Goal: Task Accomplishment & Management: Manage account settings

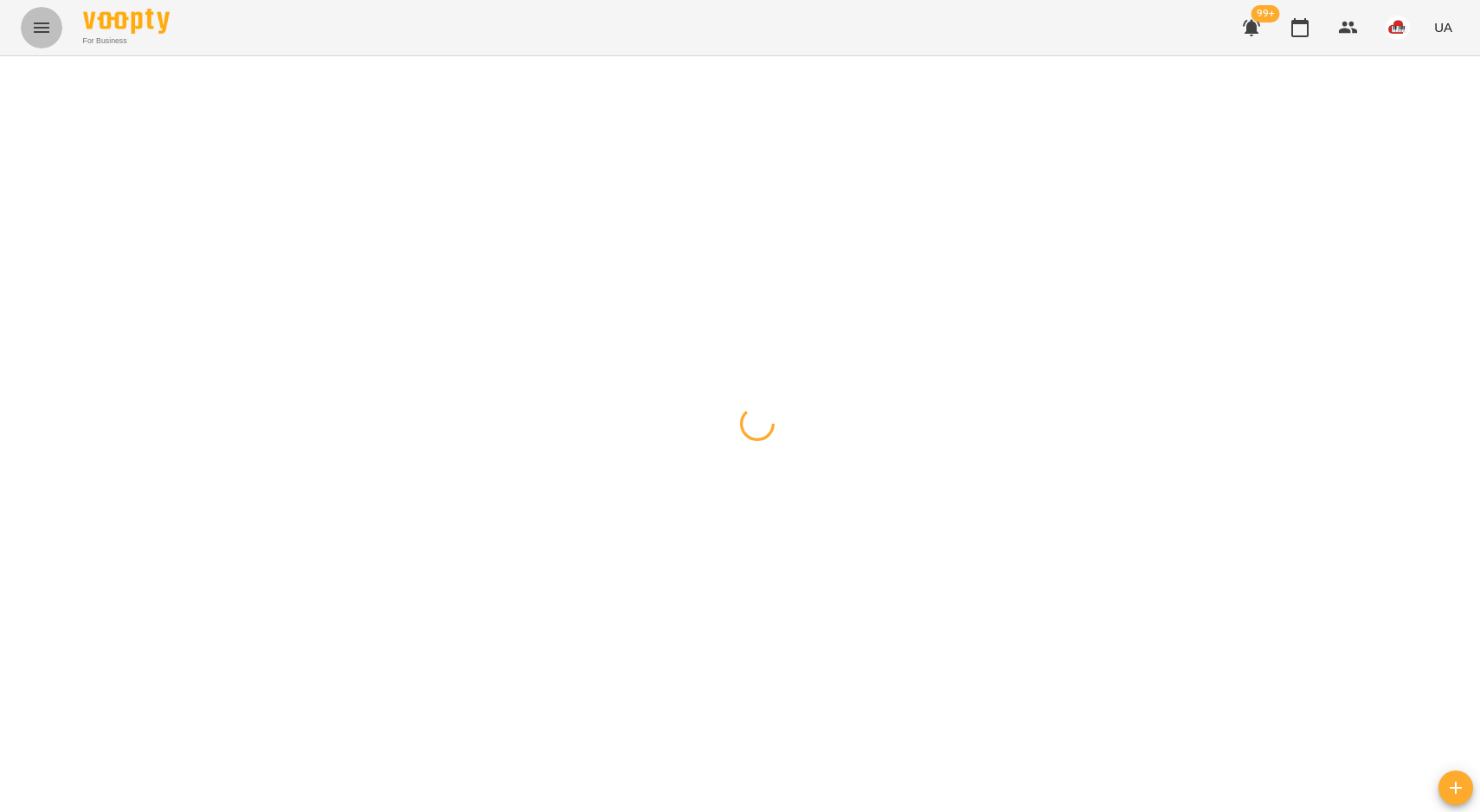
click at [32, 38] on button "Menu" at bounding box center [42, 27] width 42 height 42
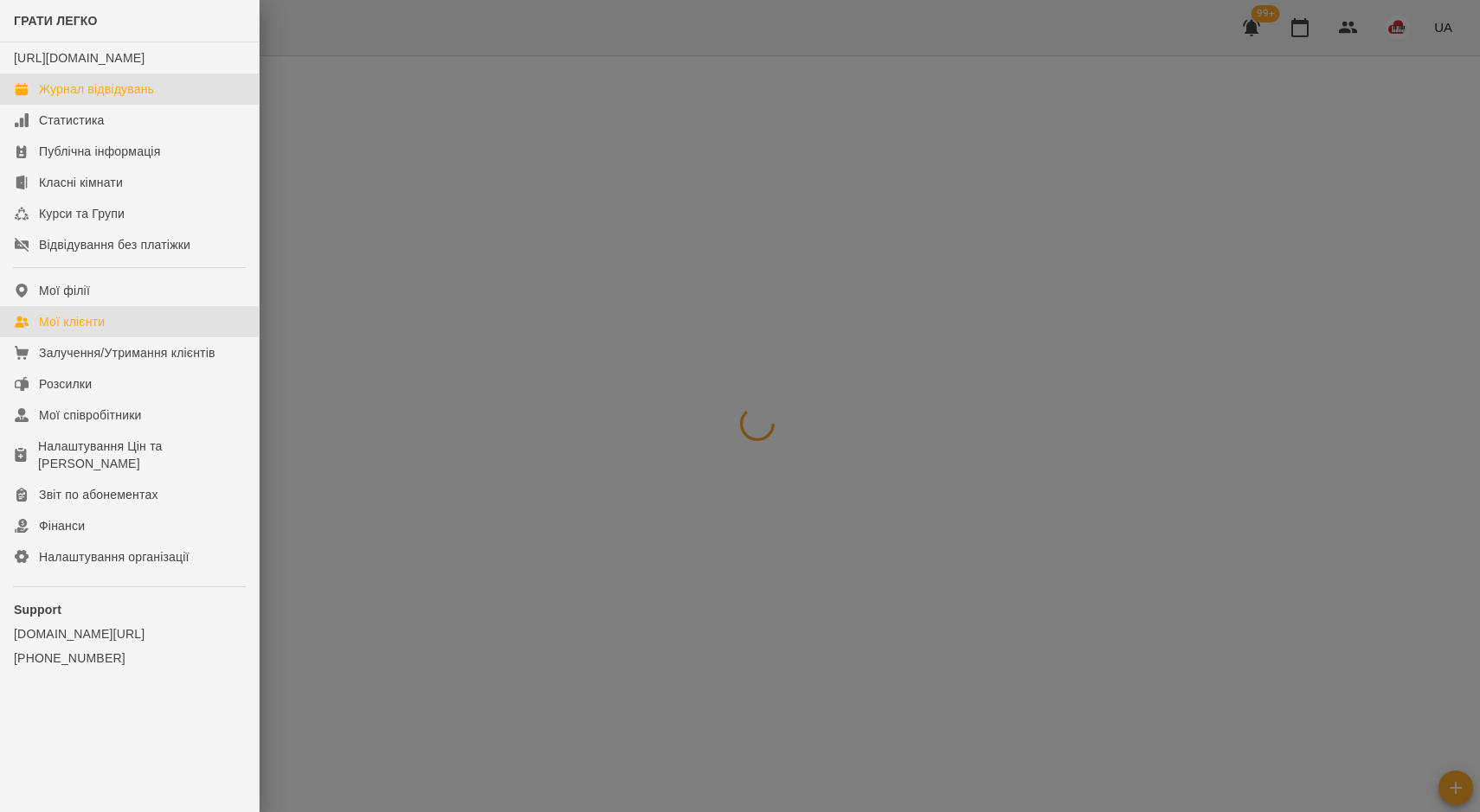
click at [116, 337] on link "Мої клієнти" at bounding box center [129, 322] width 259 height 31
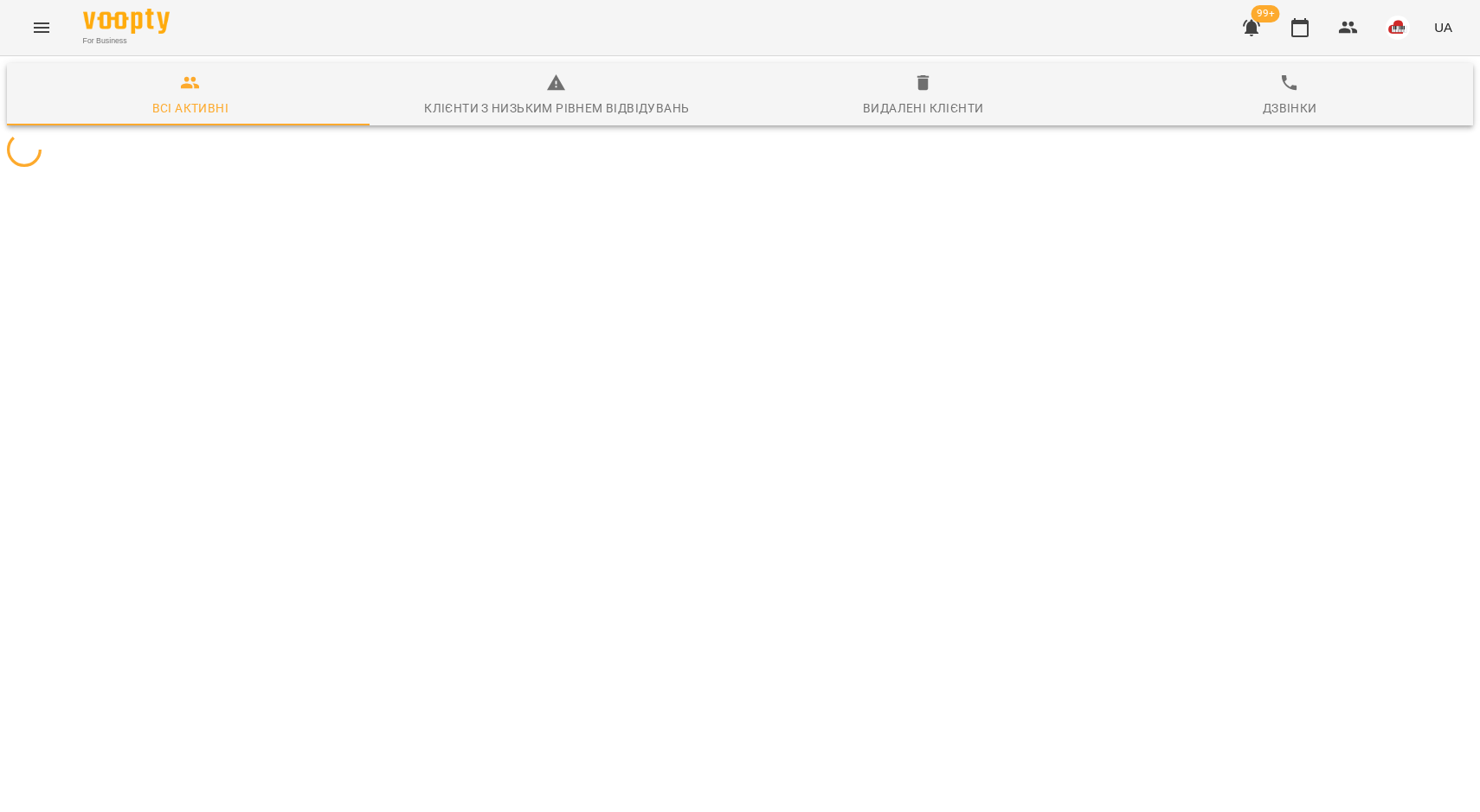
click at [40, 40] on button "Menu" at bounding box center [42, 27] width 42 height 42
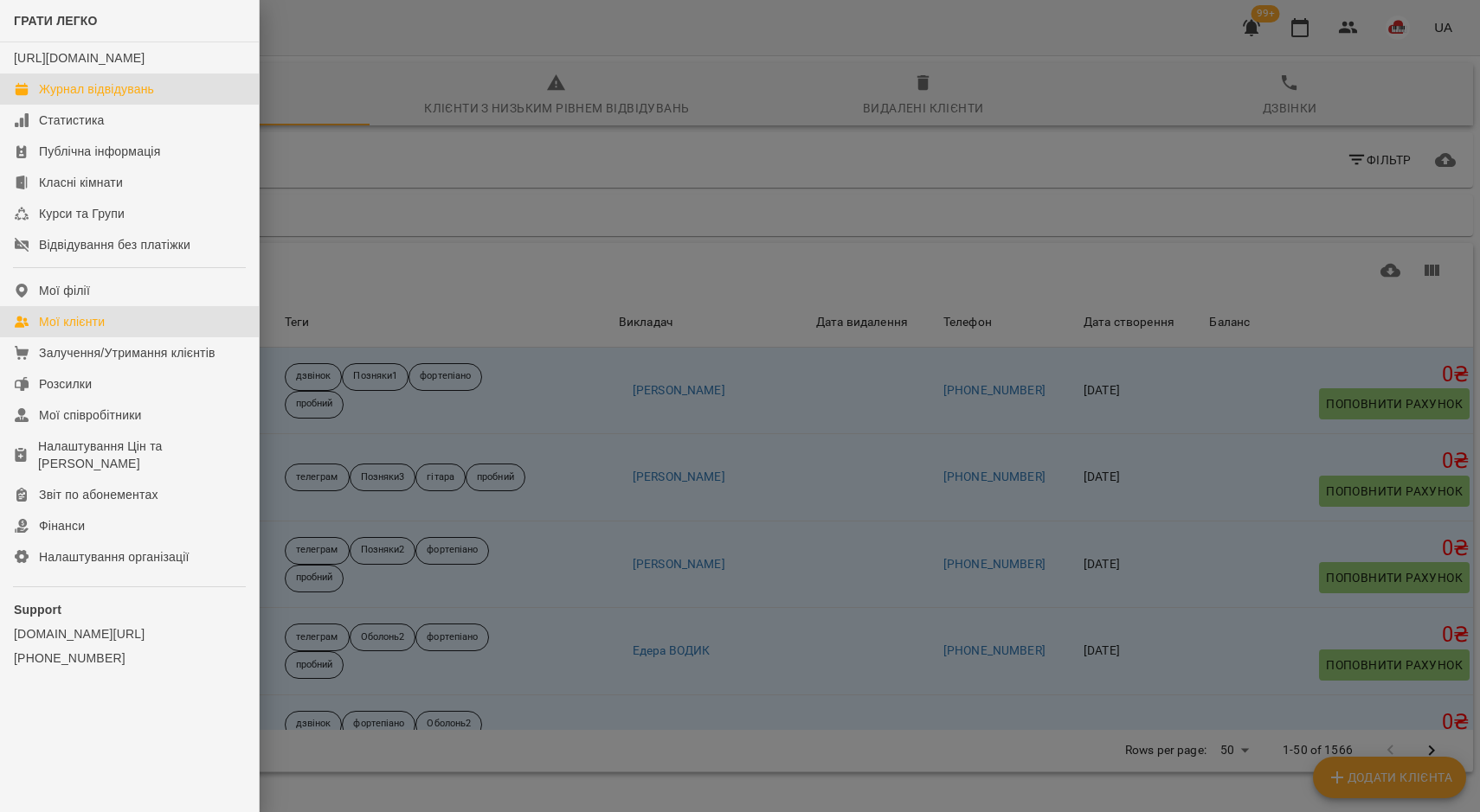
click at [116, 97] on div "Журнал відвідувань" at bounding box center [97, 89] width 116 height 17
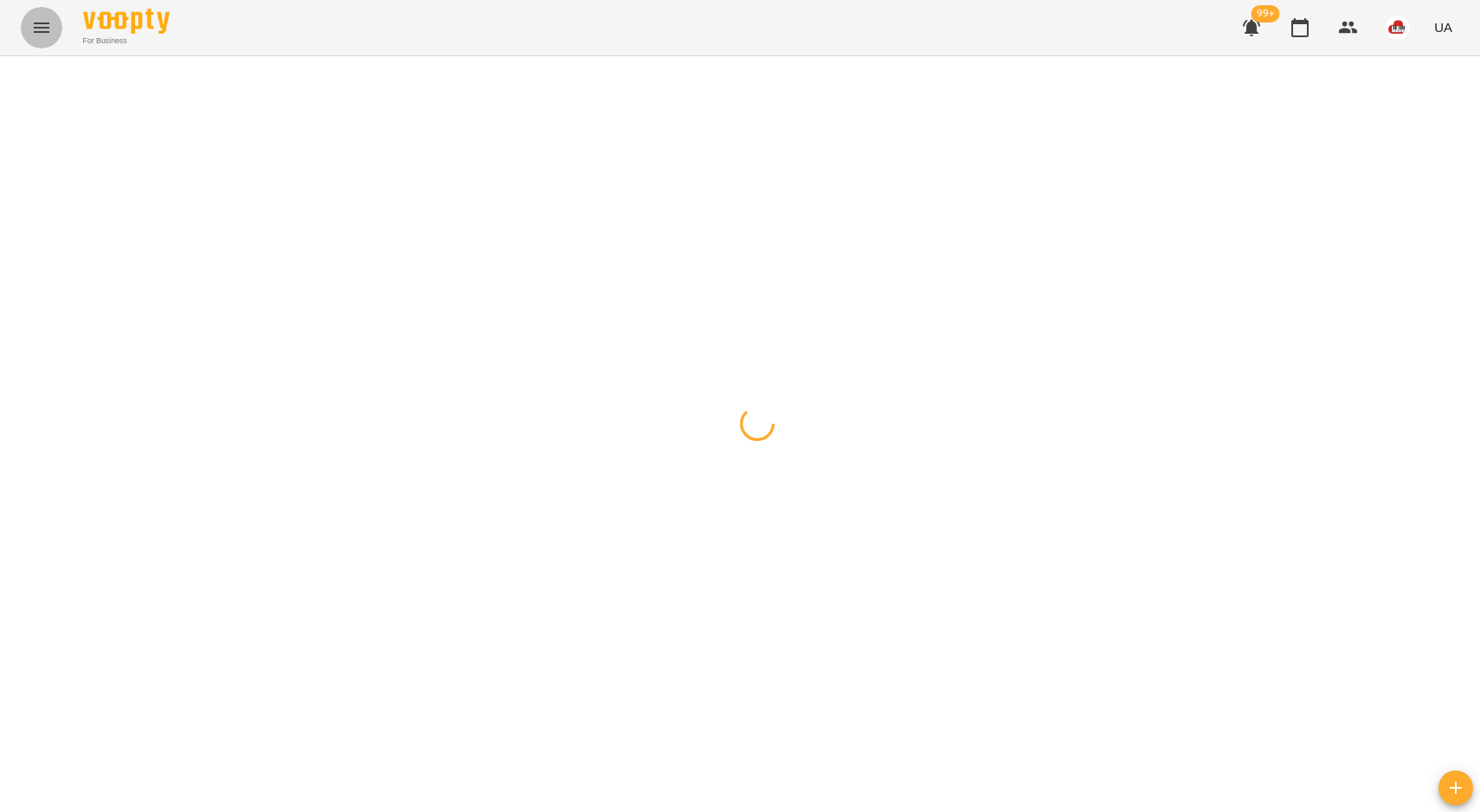
click at [55, 32] on button "Menu" at bounding box center [42, 27] width 42 height 42
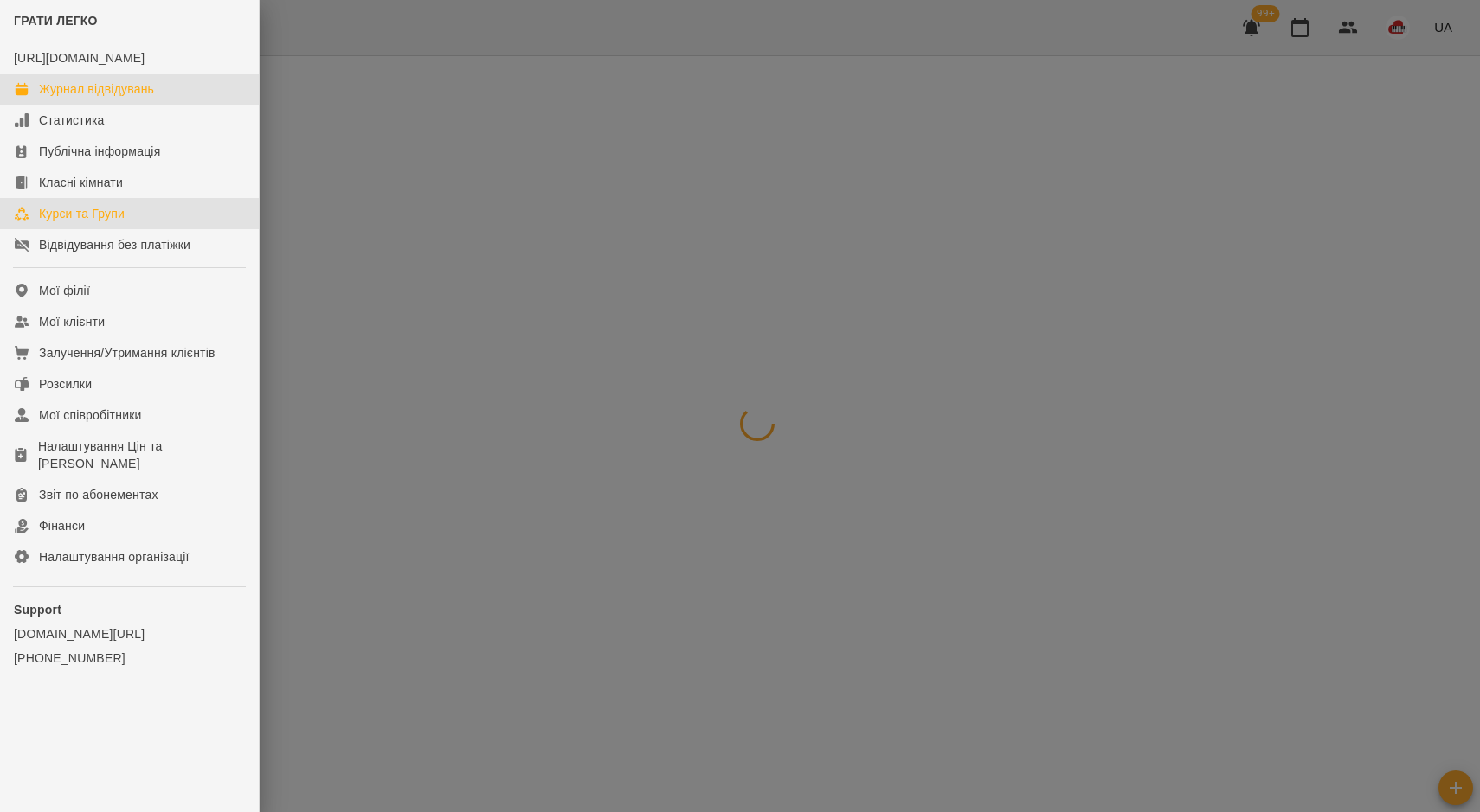
click at [100, 222] on div "Курси та Групи" at bounding box center [81, 214] width 85 height 17
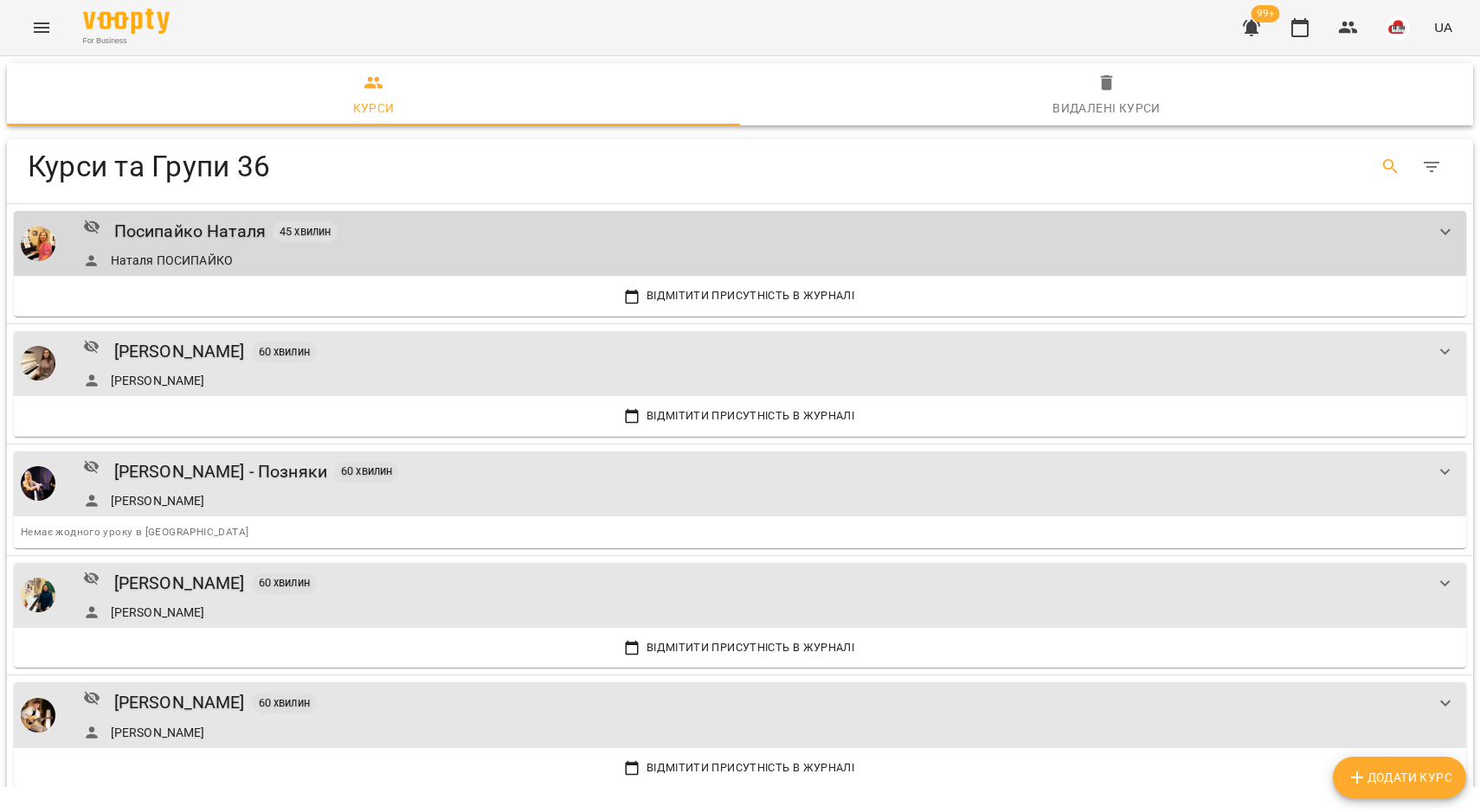
click at [1370, 173] on button "Search" at bounding box center [1391, 167] width 42 height 42
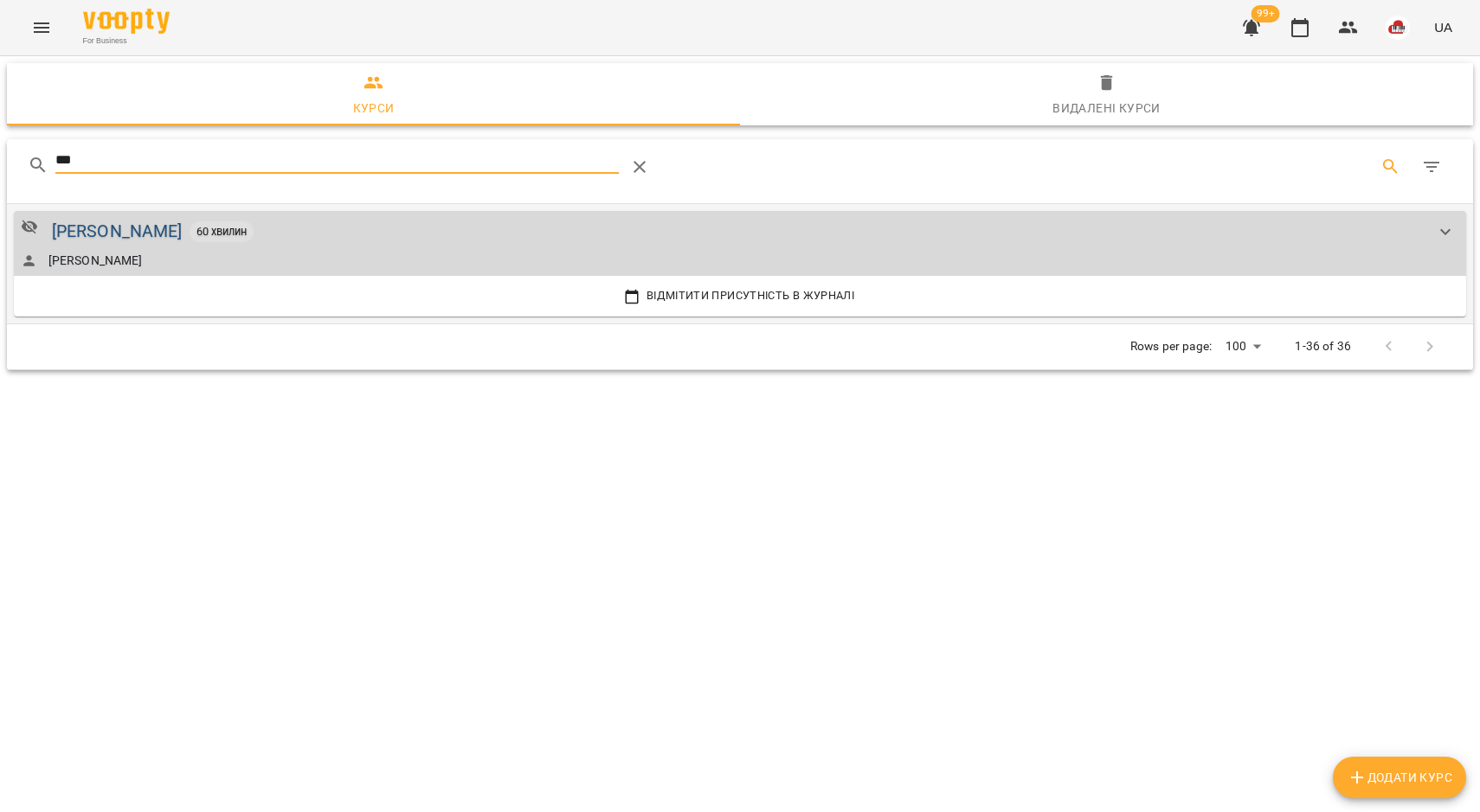
type input "***"
click at [87, 226] on div "[PERSON_NAME]" at bounding box center [117, 231] width 131 height 26
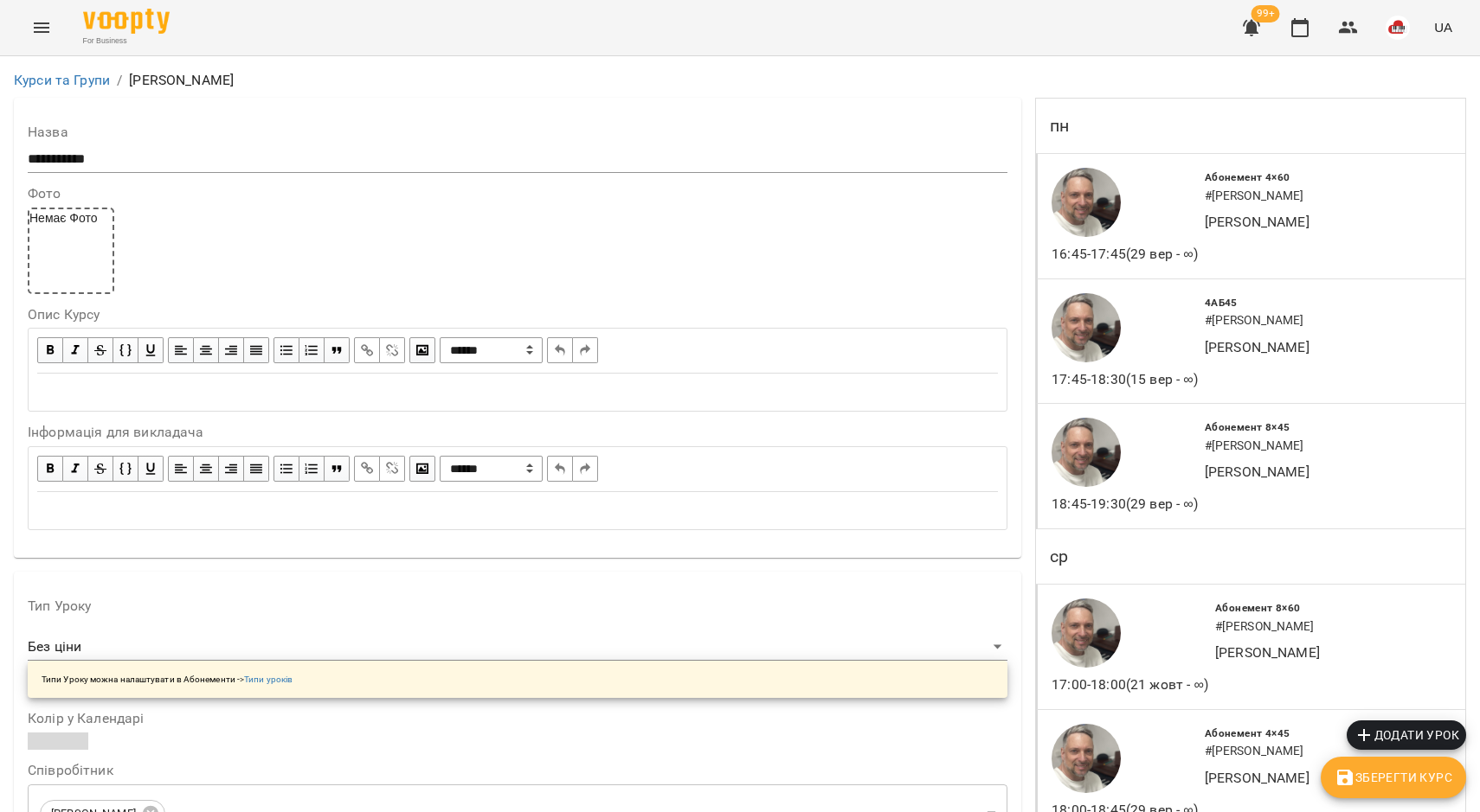
click at [1328, 190] on h6 "# Муляр Софія" at bounding box center [1310, 196] width 210 height 19
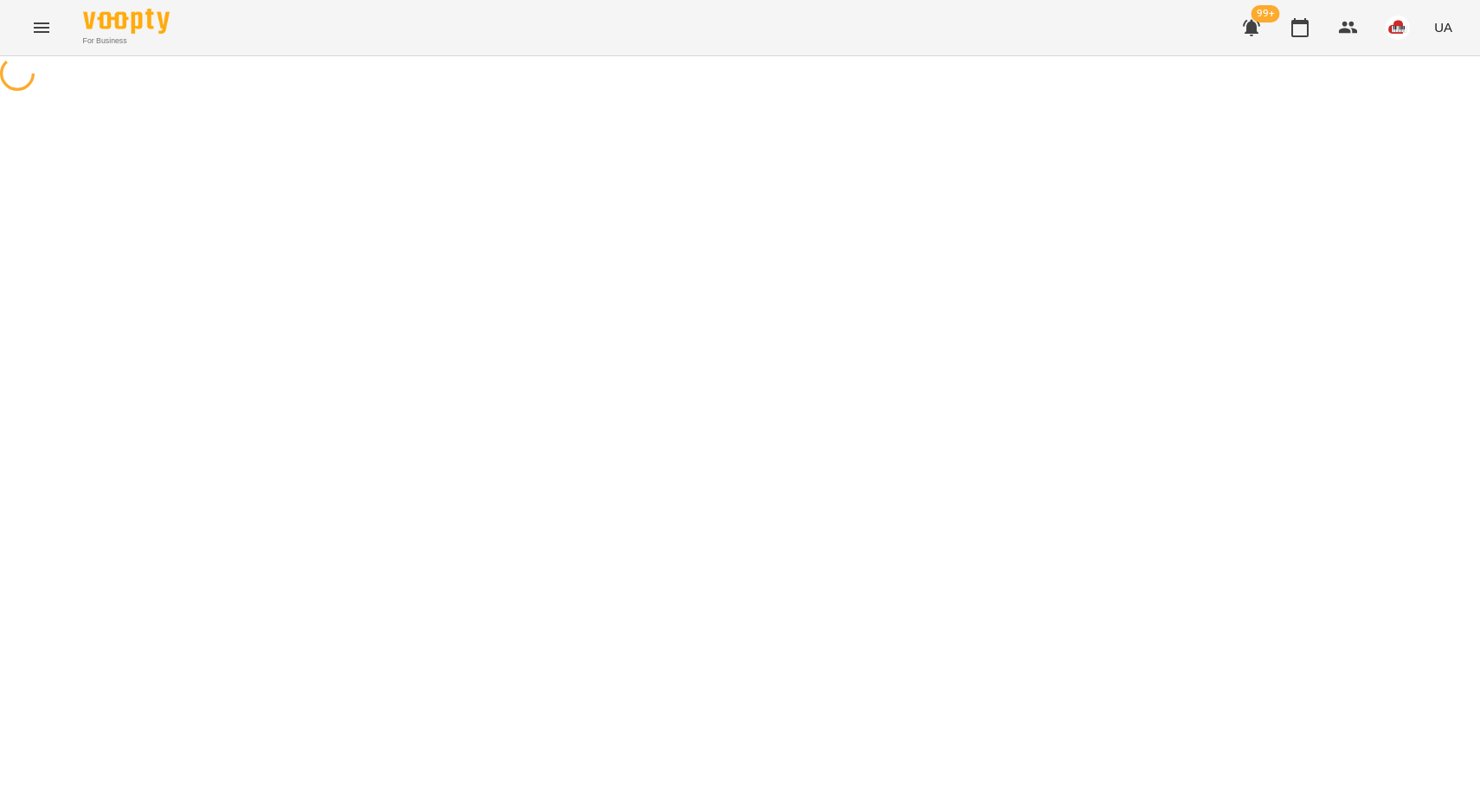
select select "*"
select select "**********"
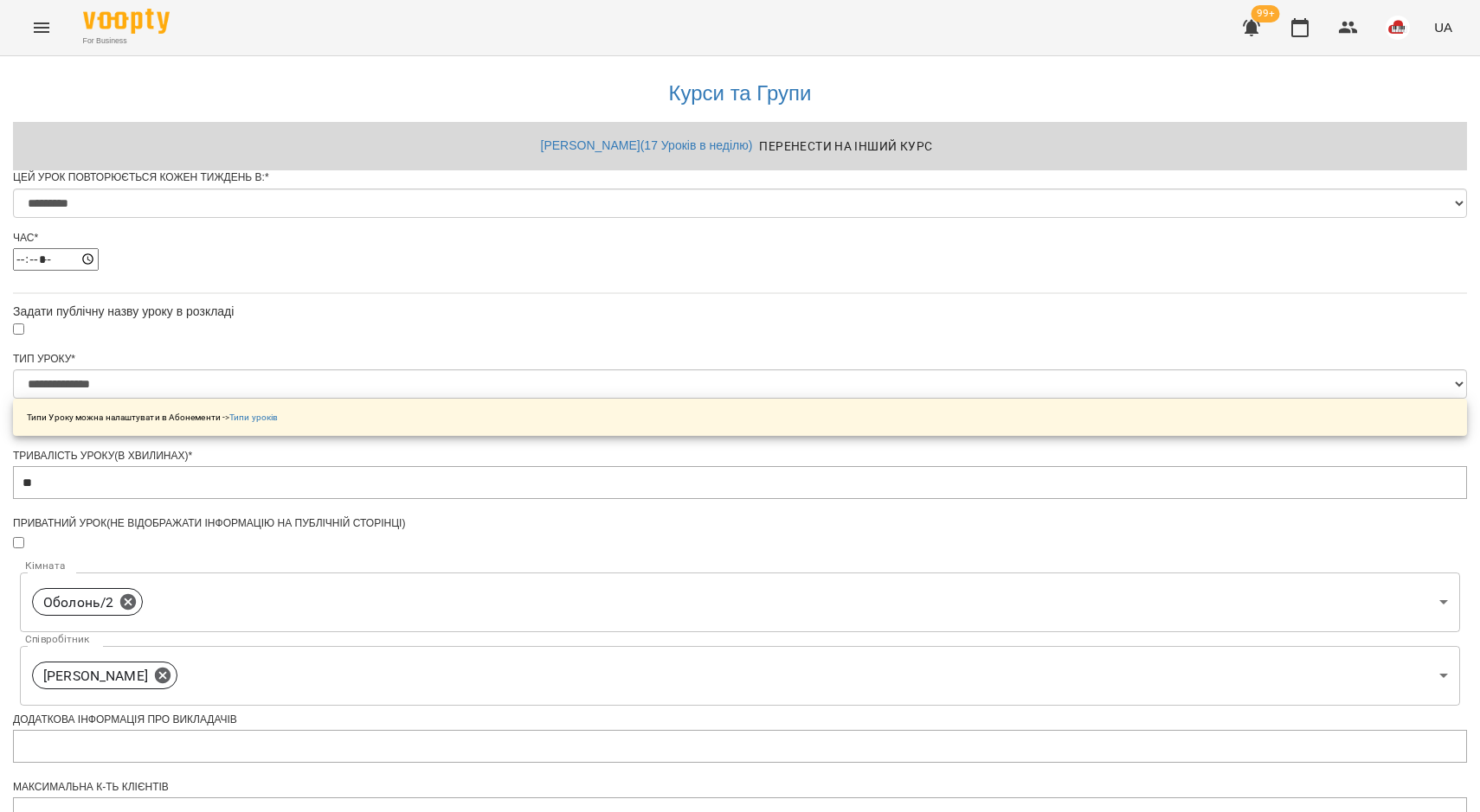
scroll to position [325, 0]
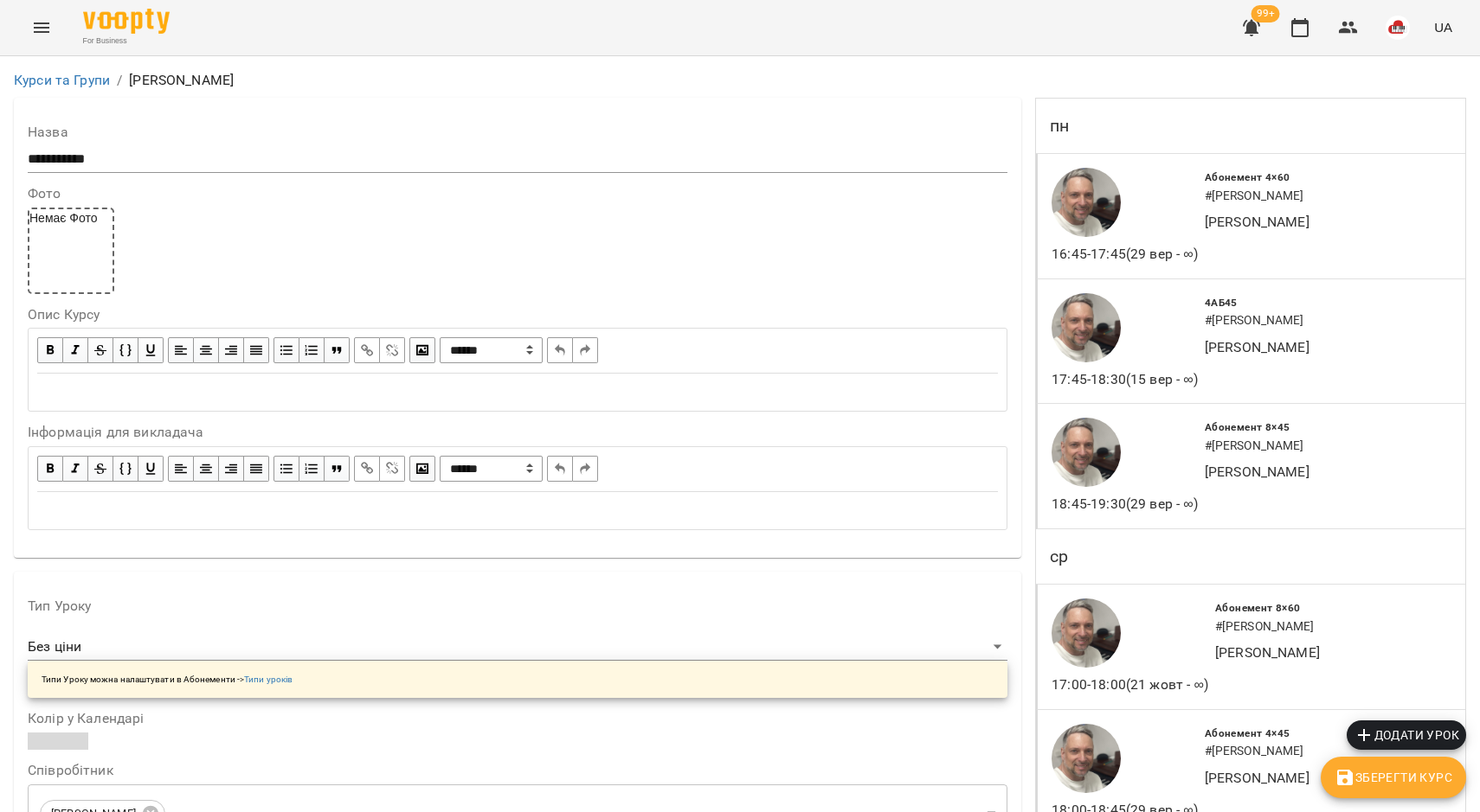
click at [1323, 364] on div "4АБ45 # Іщенко Олександр Юрій ГАЛІС" at bounding box center [1310, 342] width 210 height 97
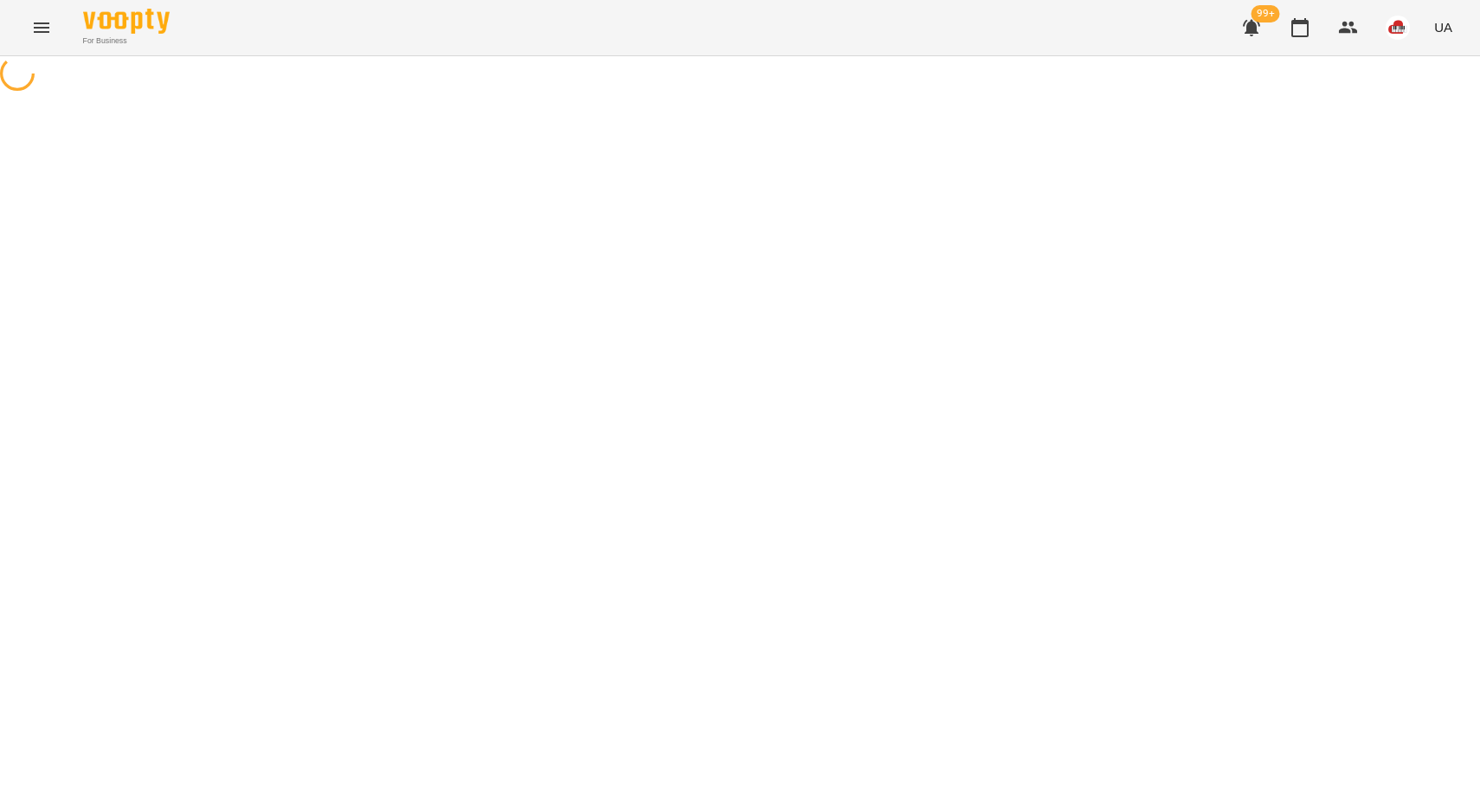
select select "*"
select select "*****"
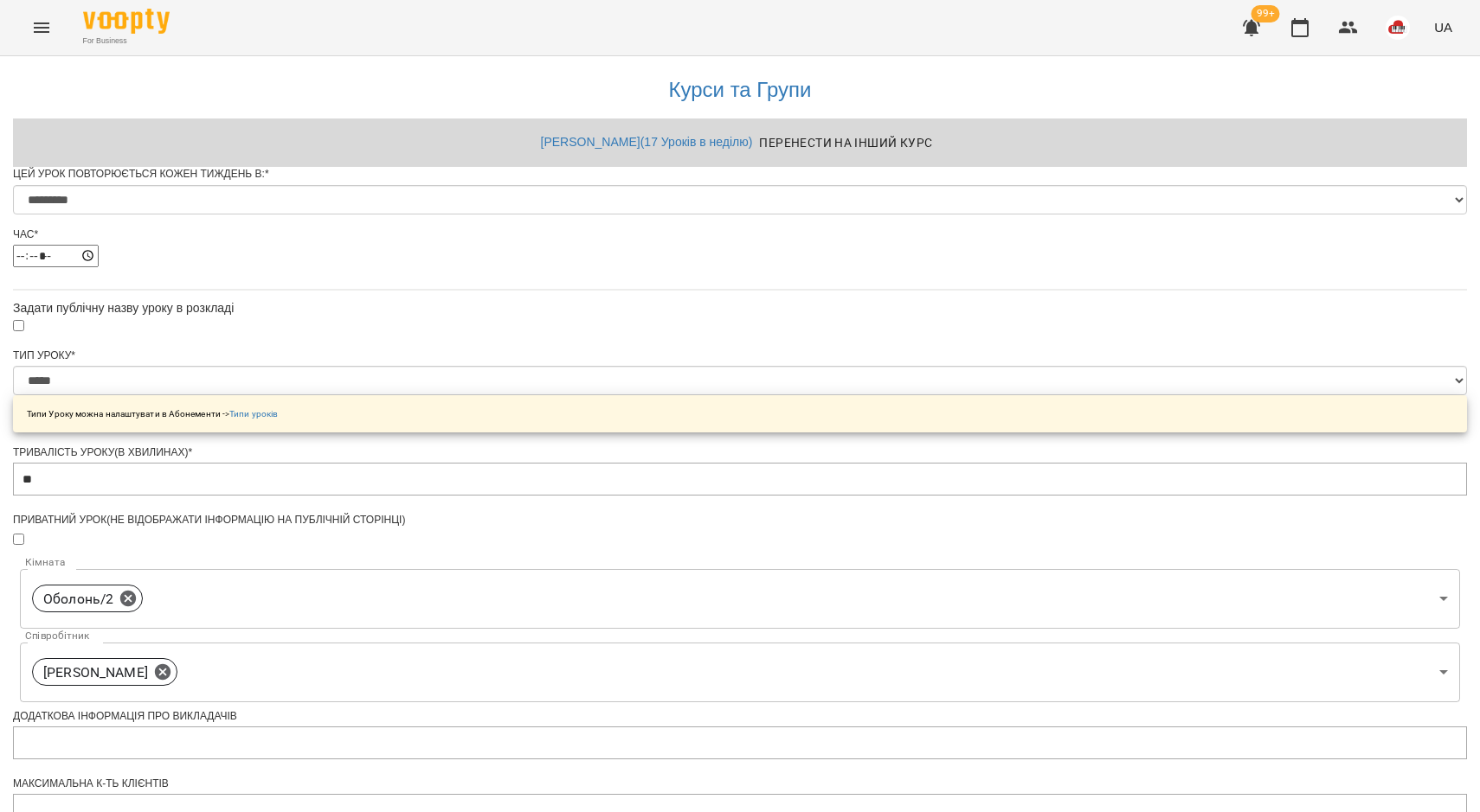
scroll to position [432, 0]
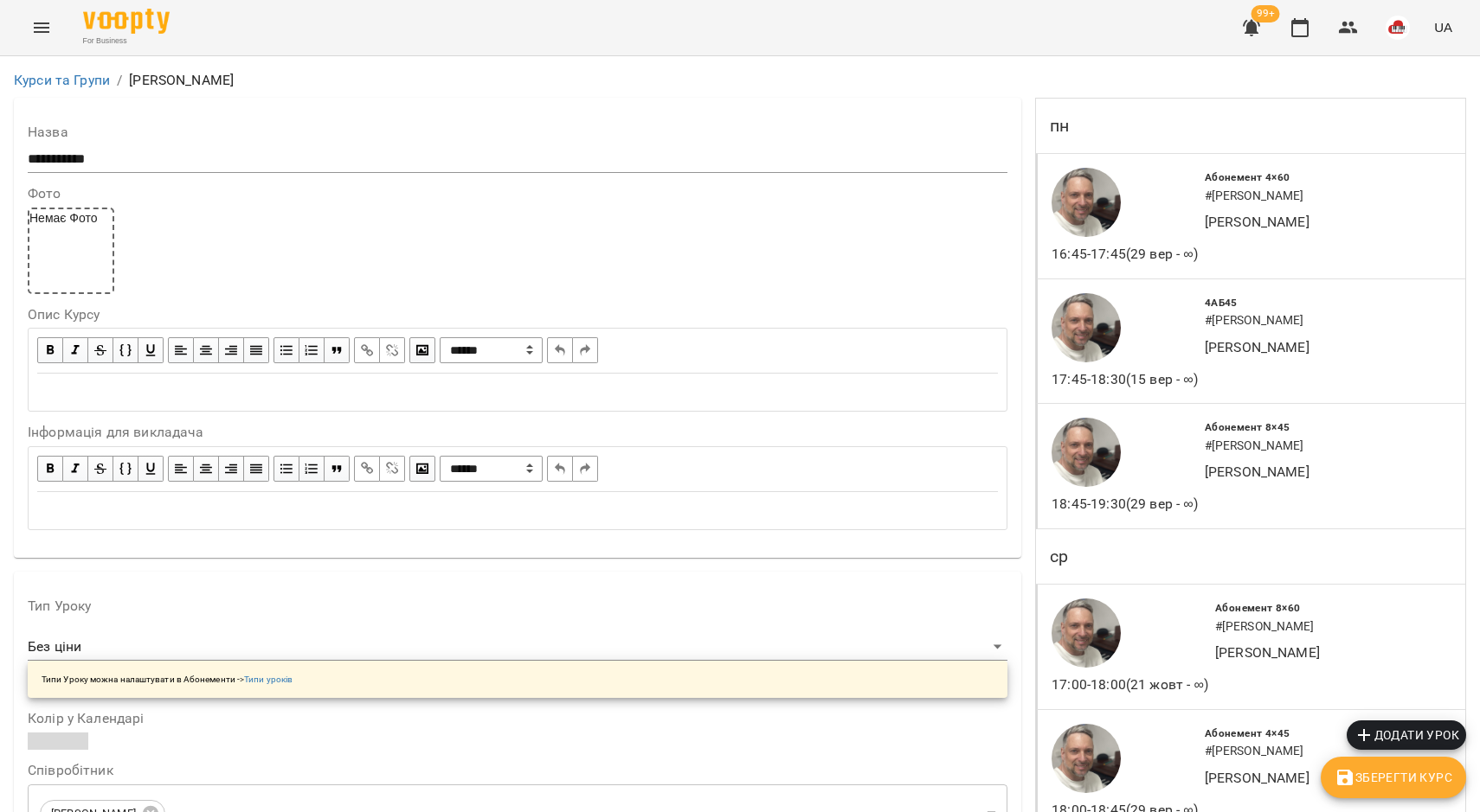
click at [1343, 448] on h6 "# Артем Пошивайло" at bounding box center [1310, 447] width 210 height 19
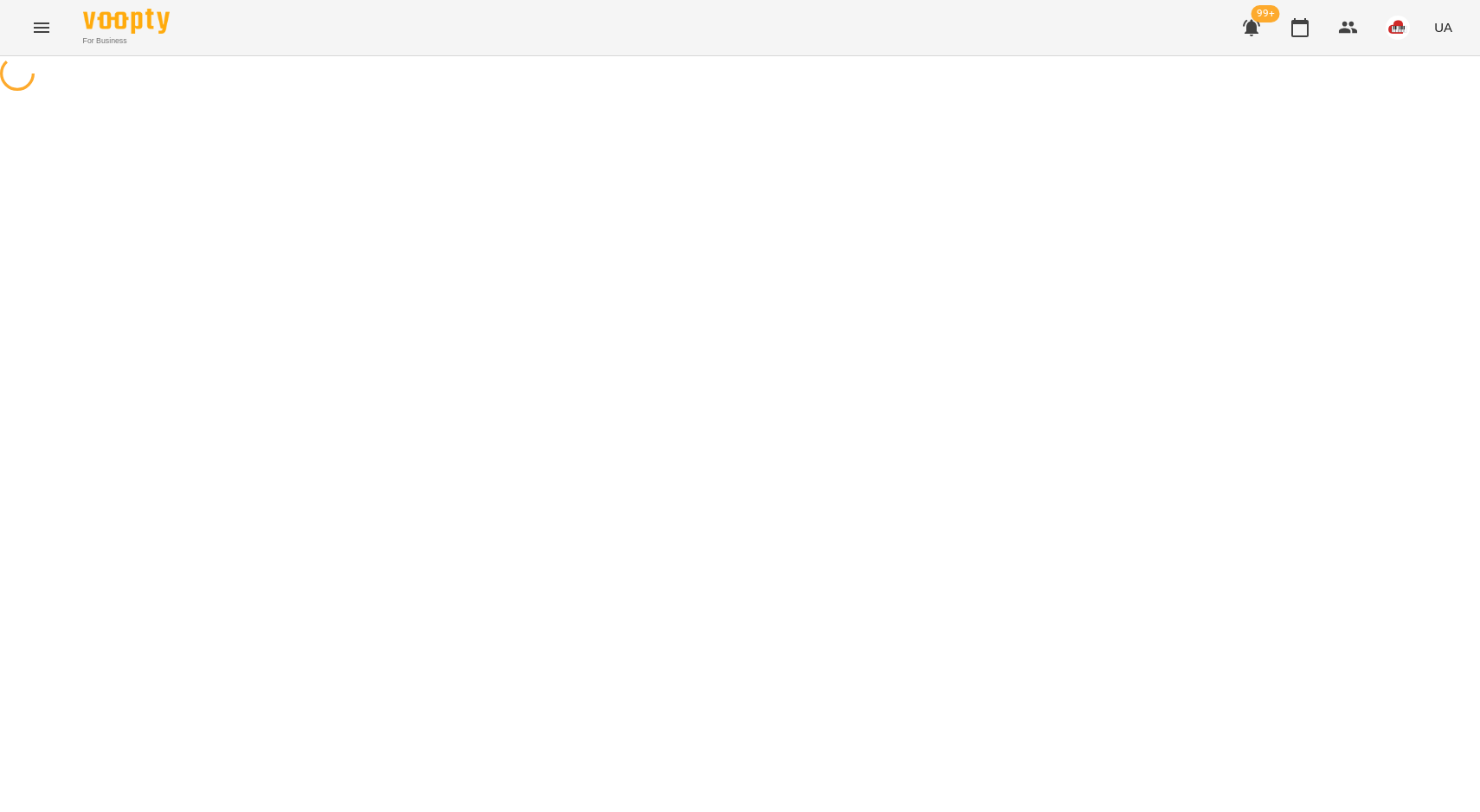
select select "*"
select select "**********"
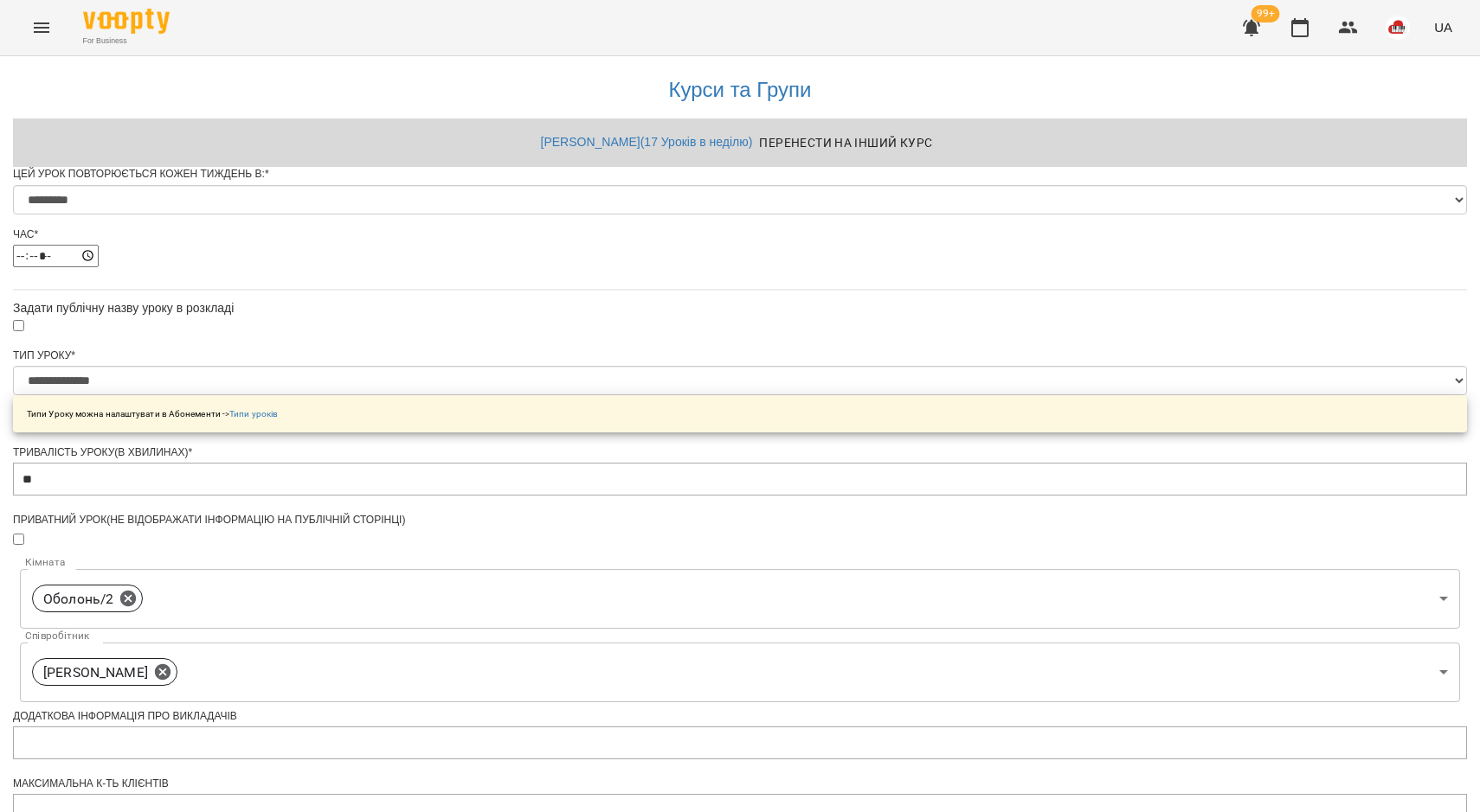
scroll to position [540, 0]
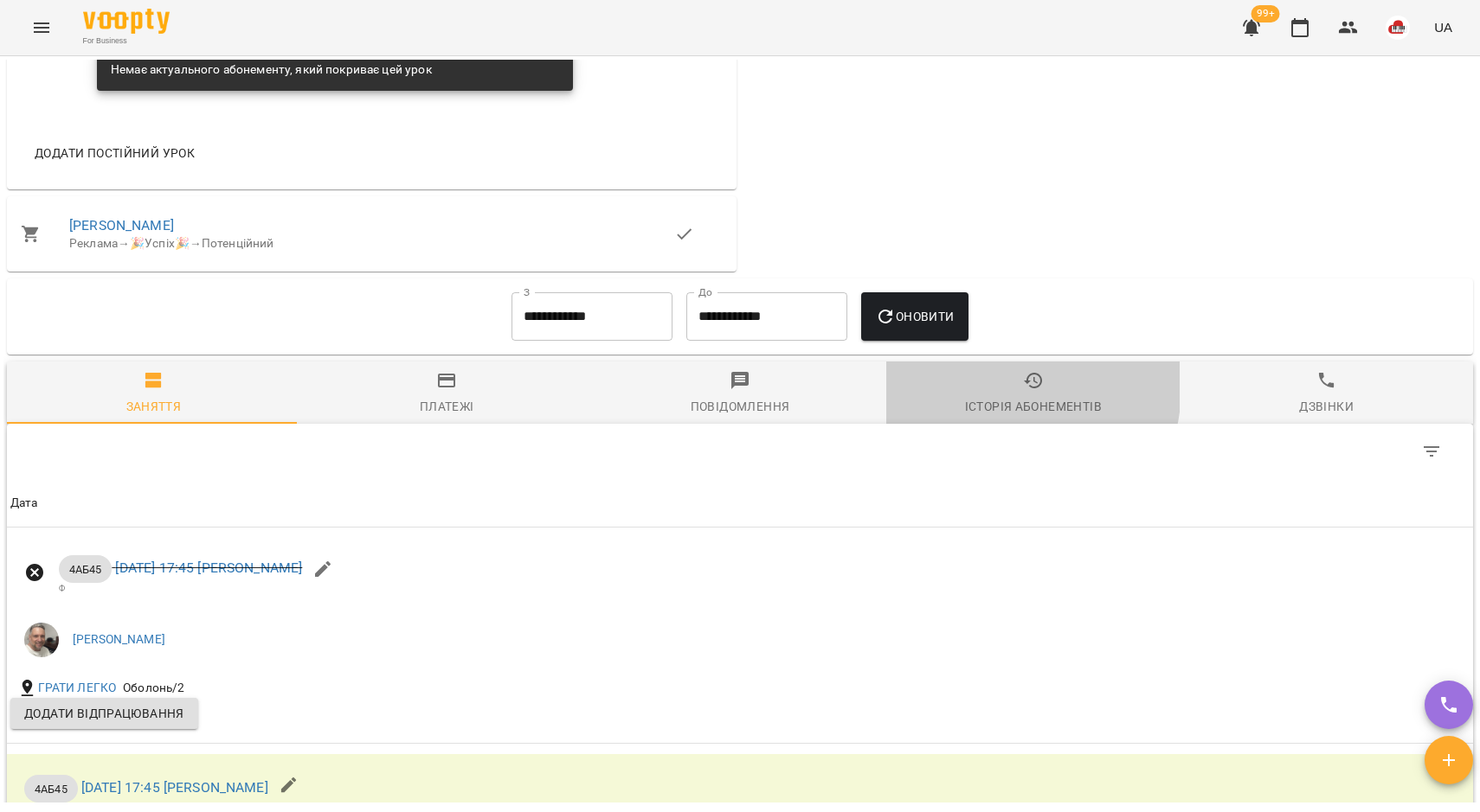
click at [968, 397] on span "Історія абонементів" at bounding box center [1033, 393] width 273 height 46
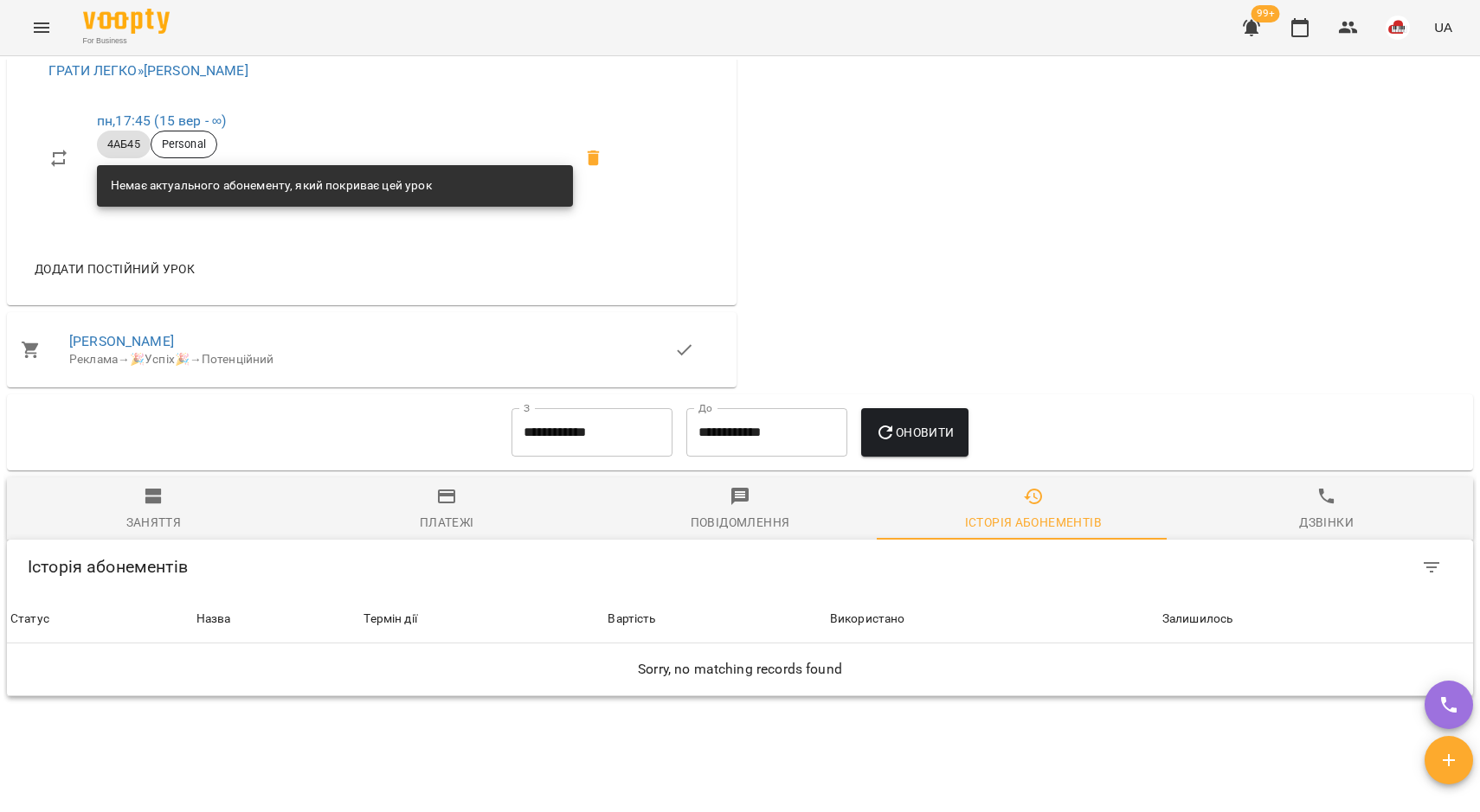
scroll to position [1082, 0]
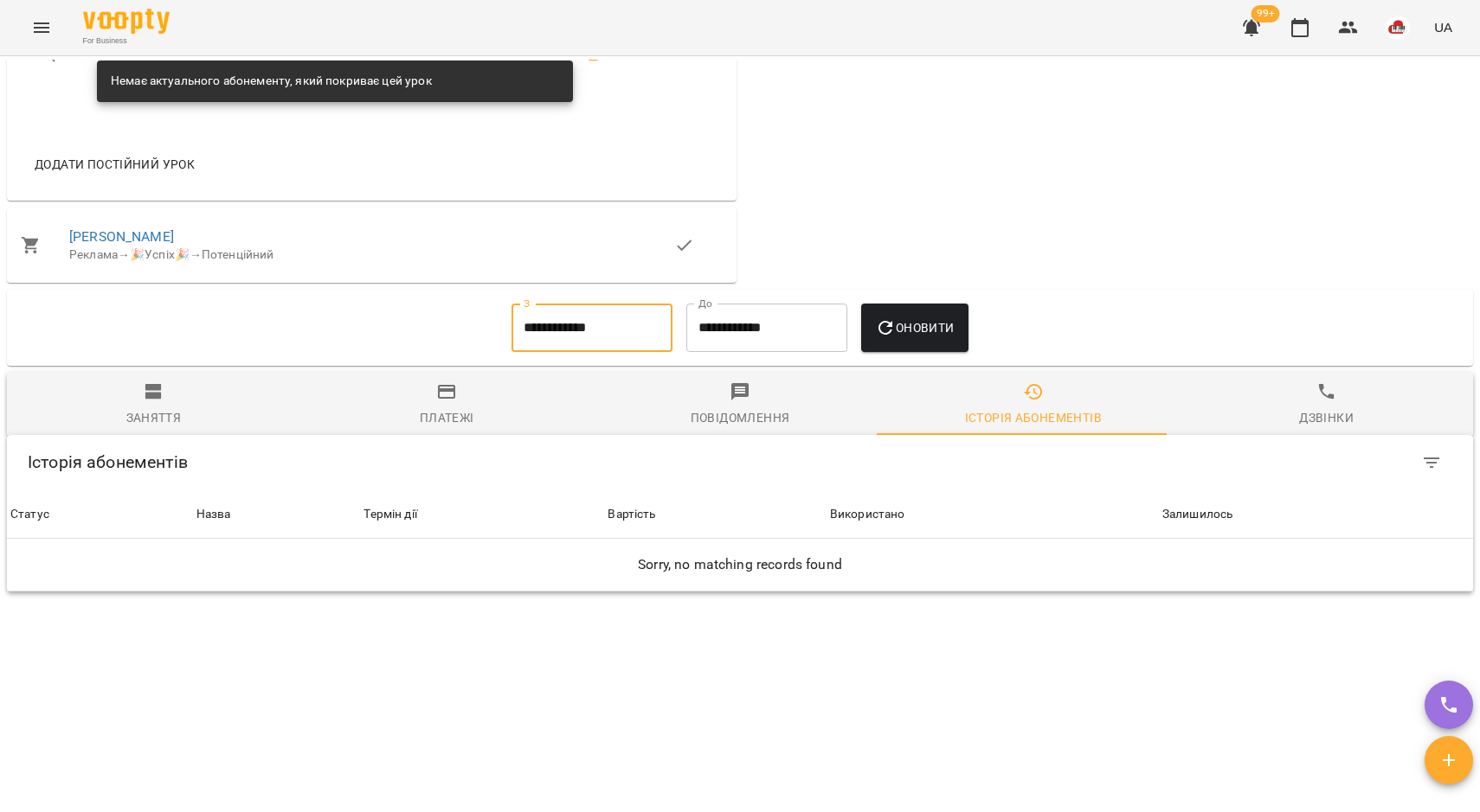
click at [612, 329] on input "**********" at bounding box center [592, 327] width 161 height 48
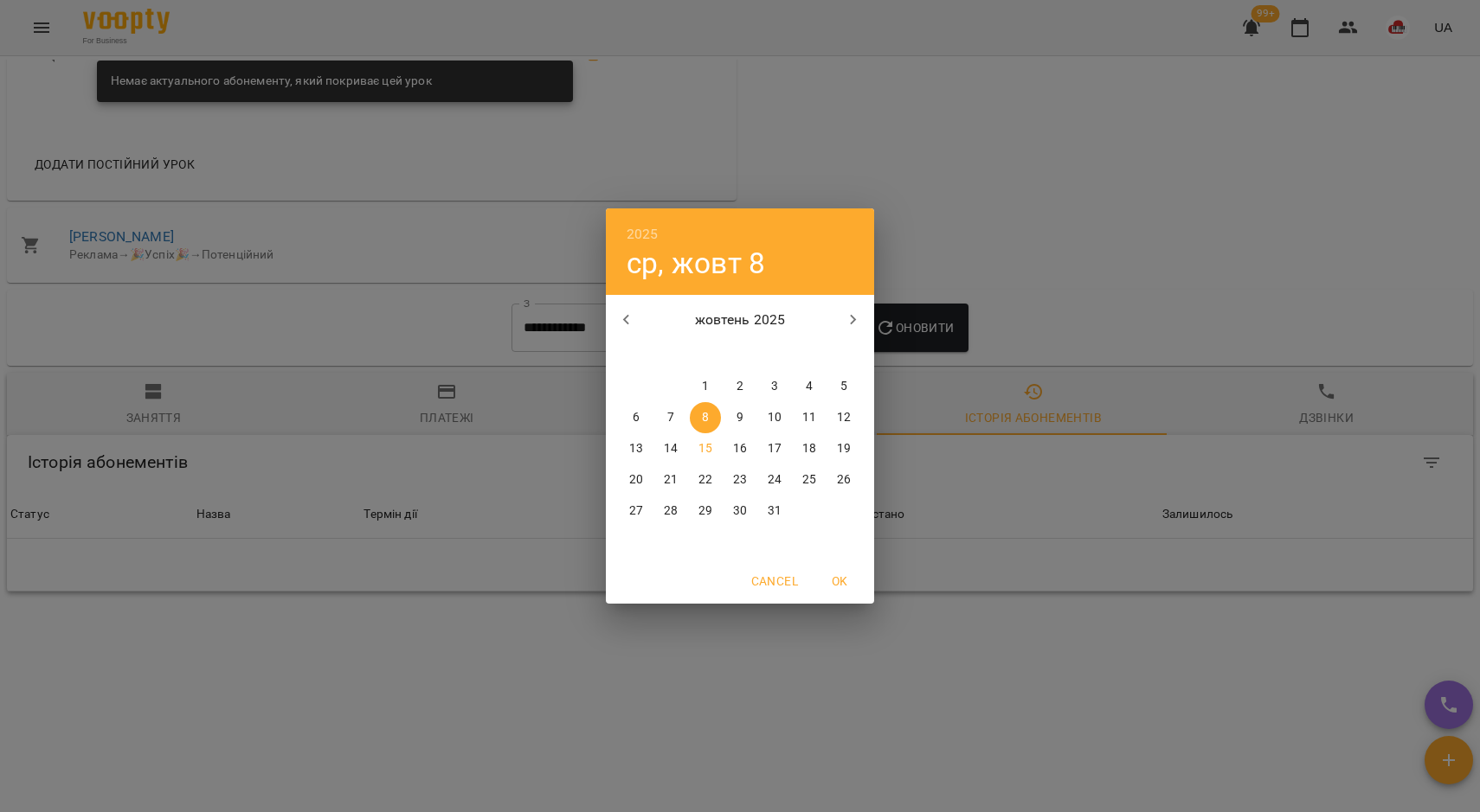
click at [704, 391] on p "1" at bounding box center [704, 386] width 7 height 17
type input "**********"
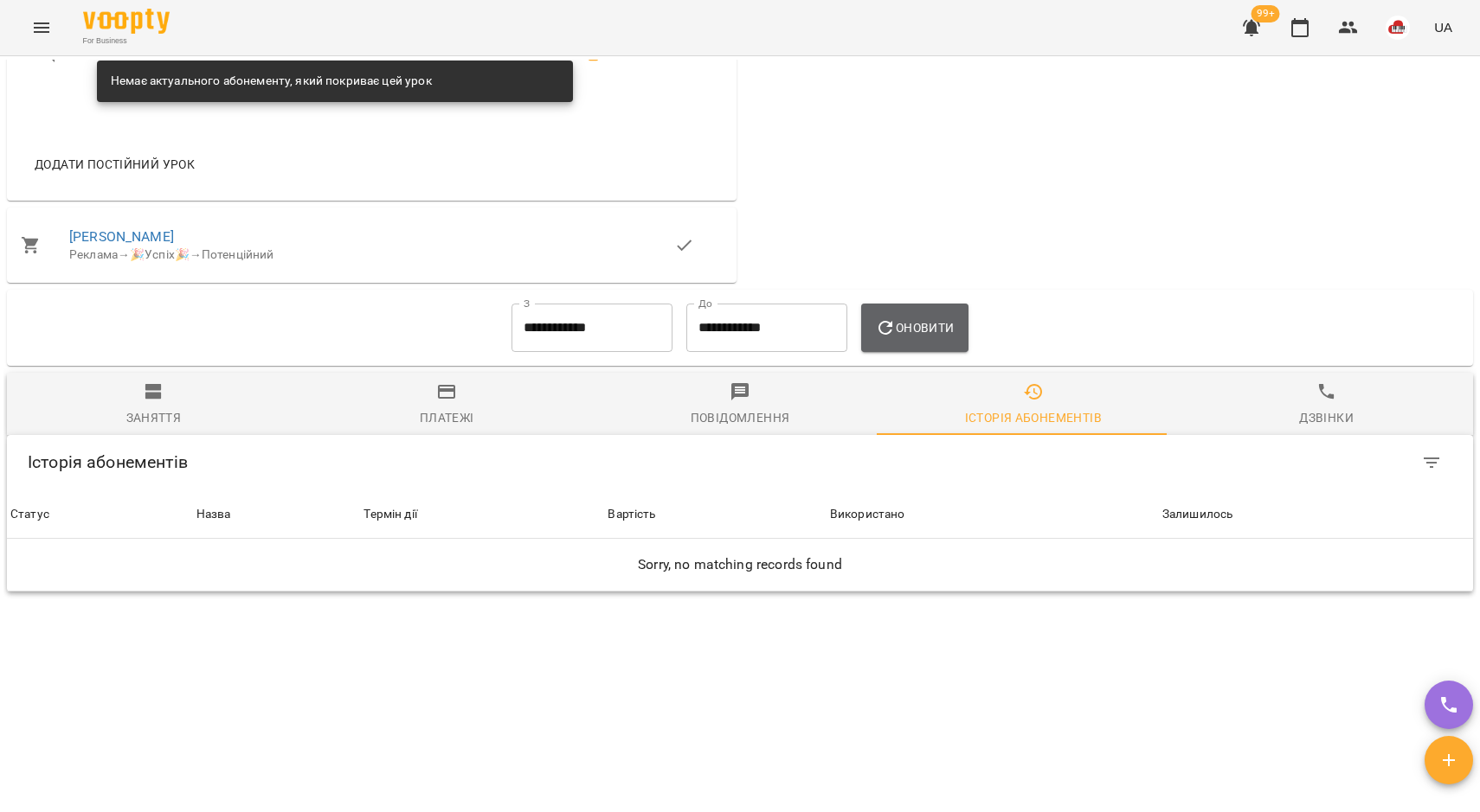
click at [899, 323] on span "Оновити" at bounding box center [914, 327] width 79 height 21
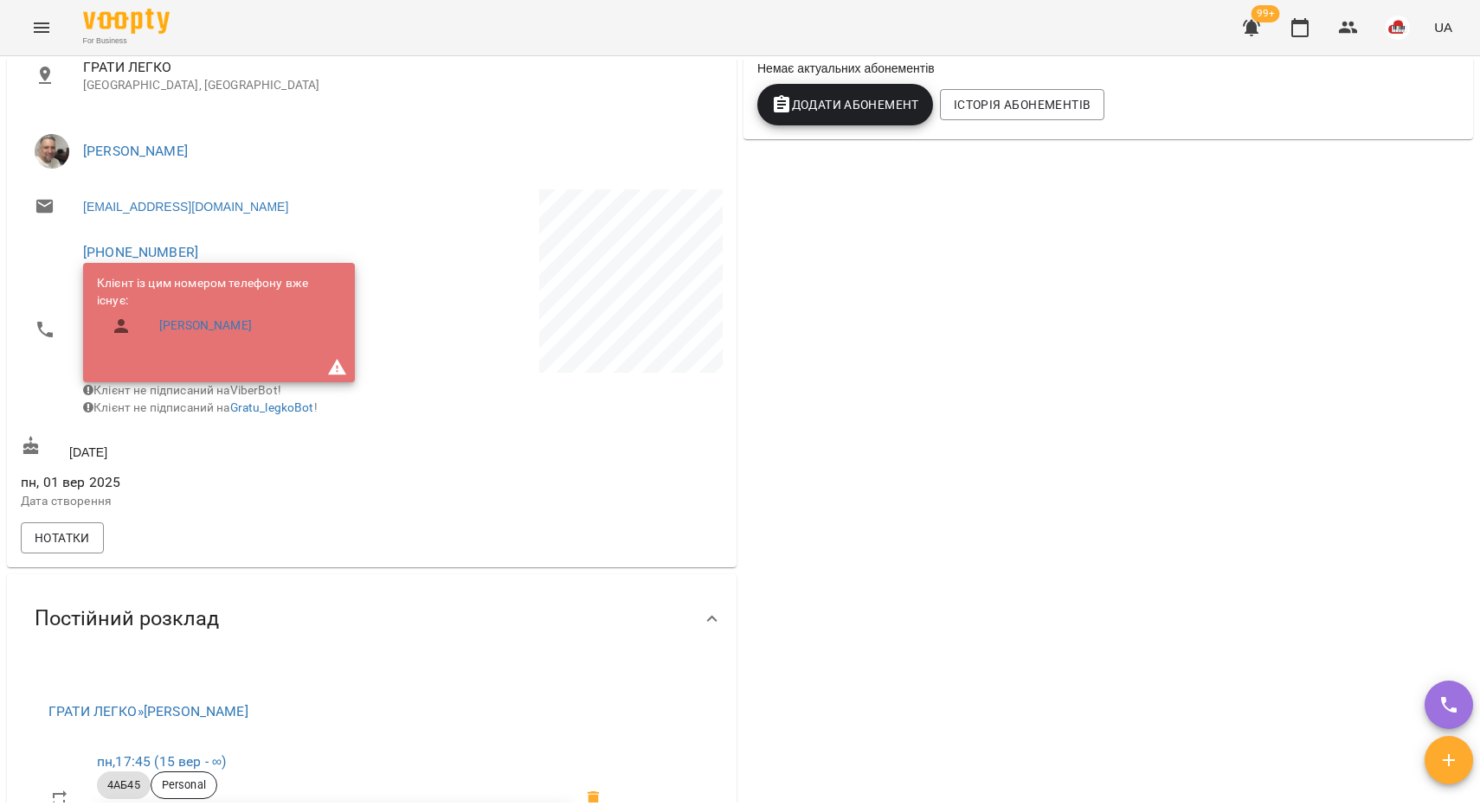
scroll to position [0, 0]
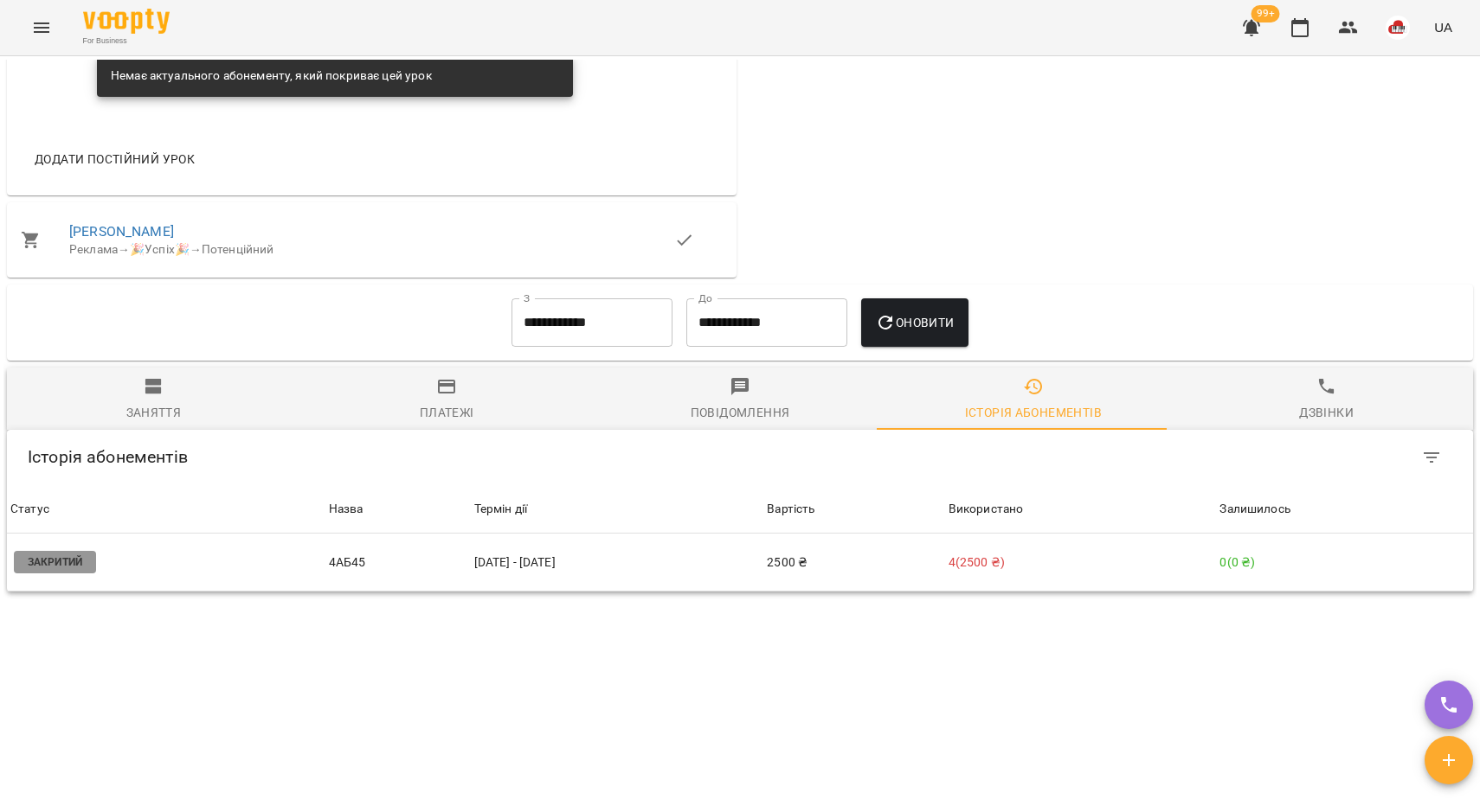
click at [116, 419] on span "Заняття" at bounding box center [153, 399] width 273 height 46
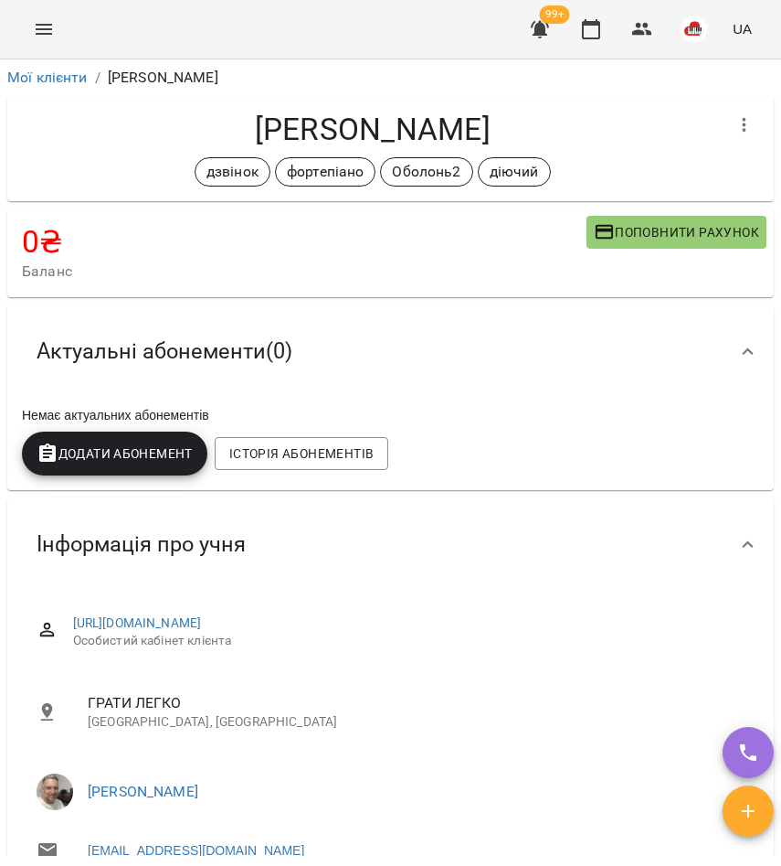
drag, startPoint x: 226, startPoint y: 132, endPoint x: 489, endPoint y: 128, distance: 263.3
click at [492, 129] on h4 "Іщенко Олександр" at bounding box center [372, 129] width 701 height 37
copy h4 "Іщенко Олександр"
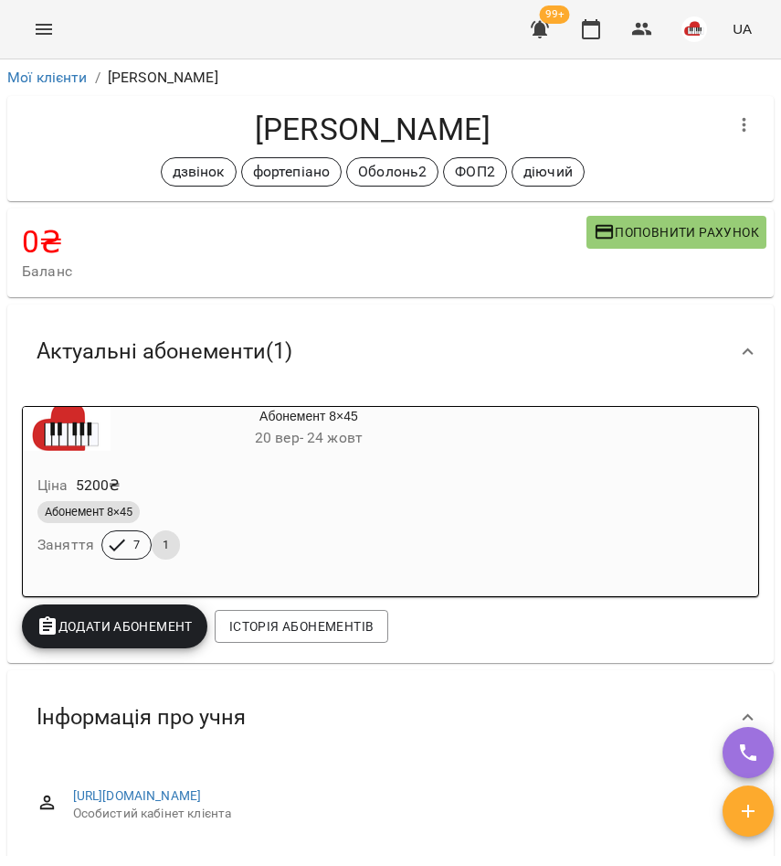
drag, startPoint x: 233, startPoint y: 122, endPoint x: 516, endPoint y: 123, distance: 282.4
click at [516, 123] on h4 "Артем Пошивайло" at bounding box center [372, 129] width 701 height 37
copy h4 "Артем Пошивайло"
